Goal: Navigation & Orientation: Find specific page/section

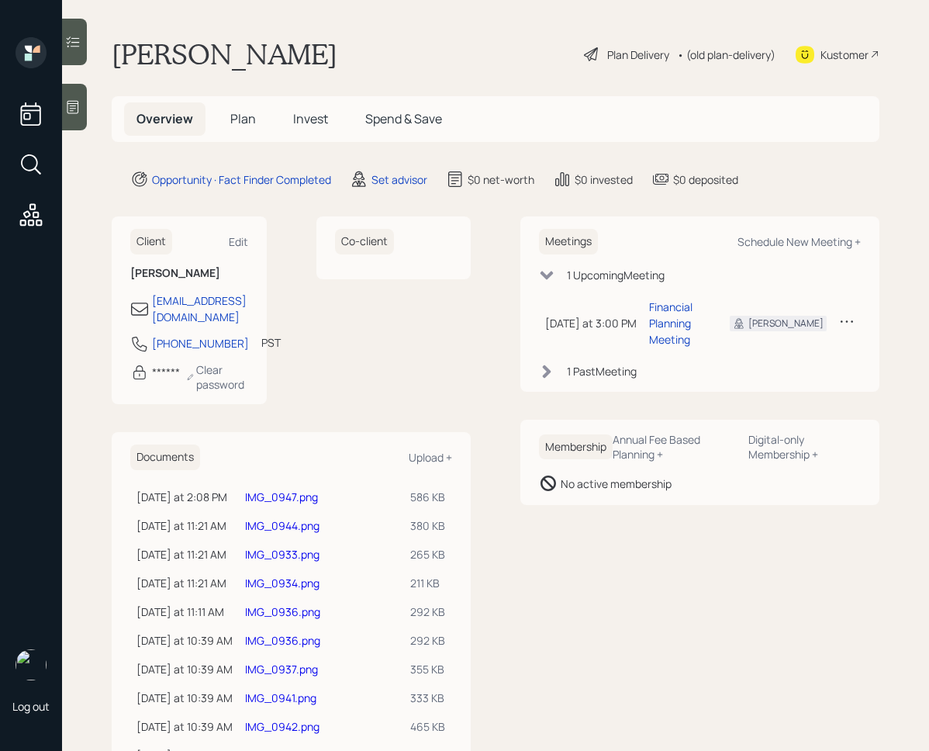
click at [299, 120] on span "Invest" at bounding box center [310, 118] width 35 height 17
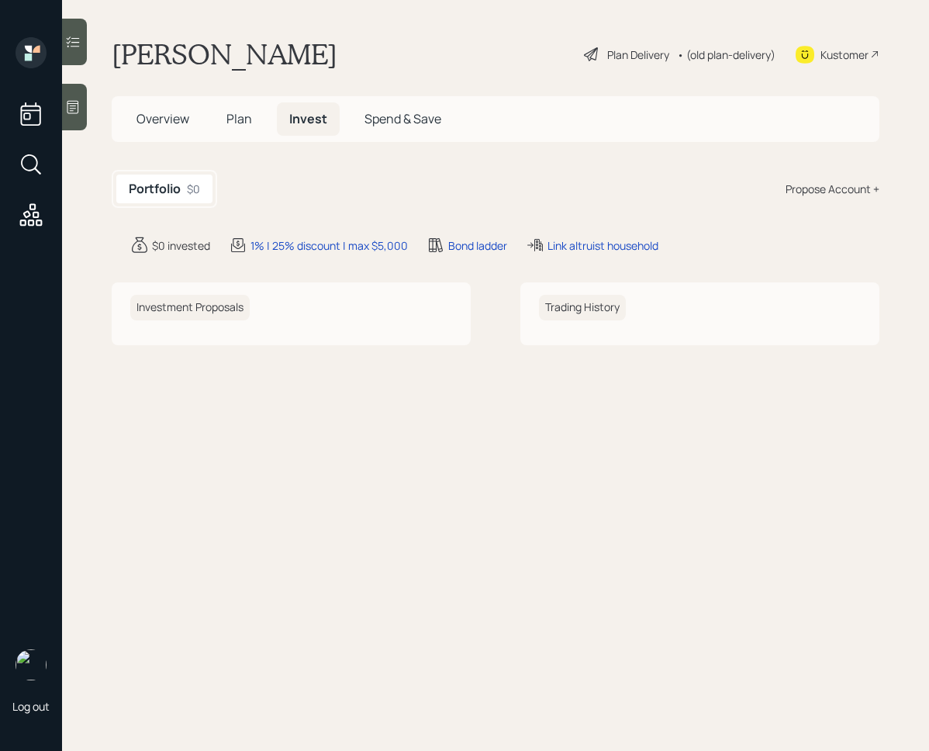
click at [230, 116] on span "Plan" at bounding box center [239, 118] width 26 height 17
